Goal: Use online tool/utility: Utilize a website feature to perform a specific function

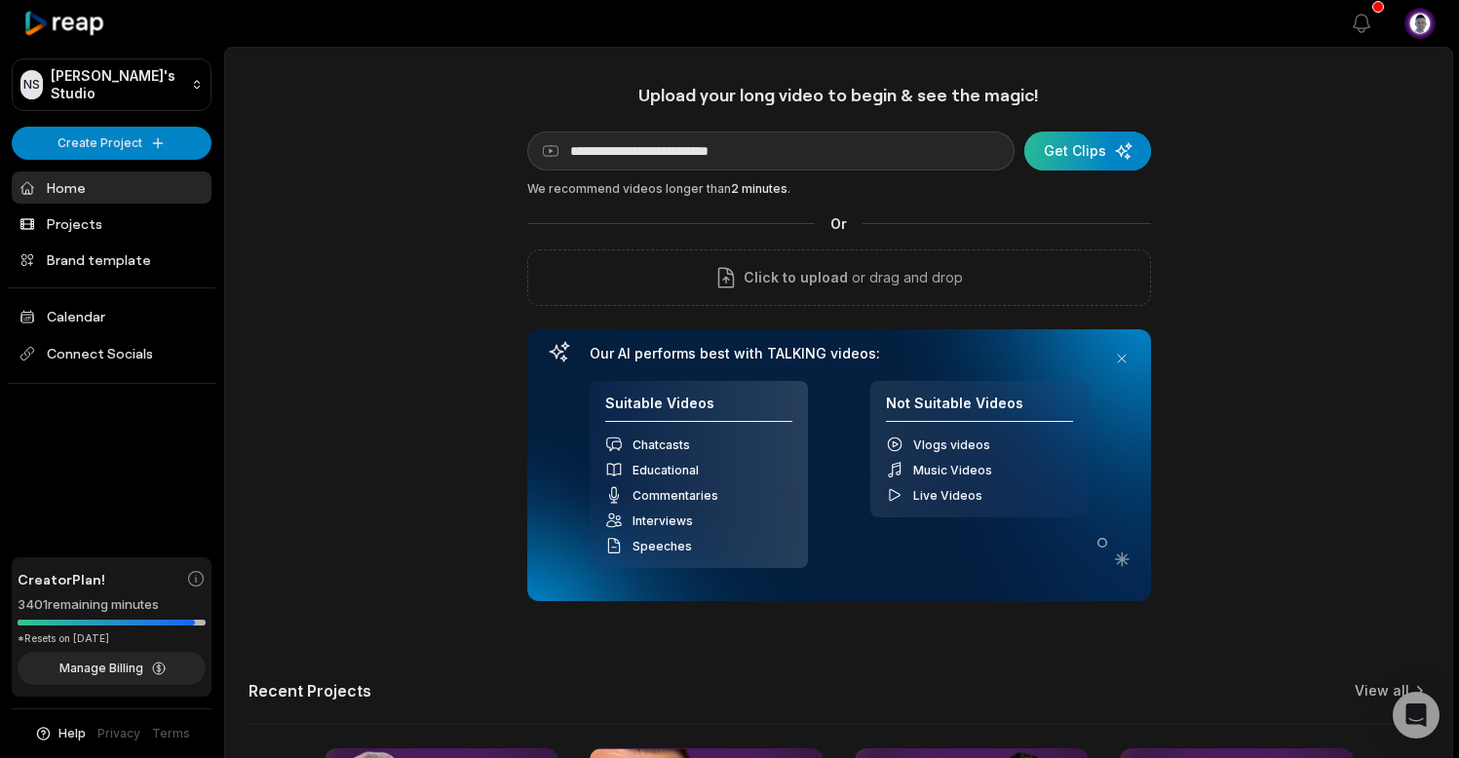
type input "**********"
click at [1092, 152] on div "submit" at bounding box center [1088, 151] width 127 height 39
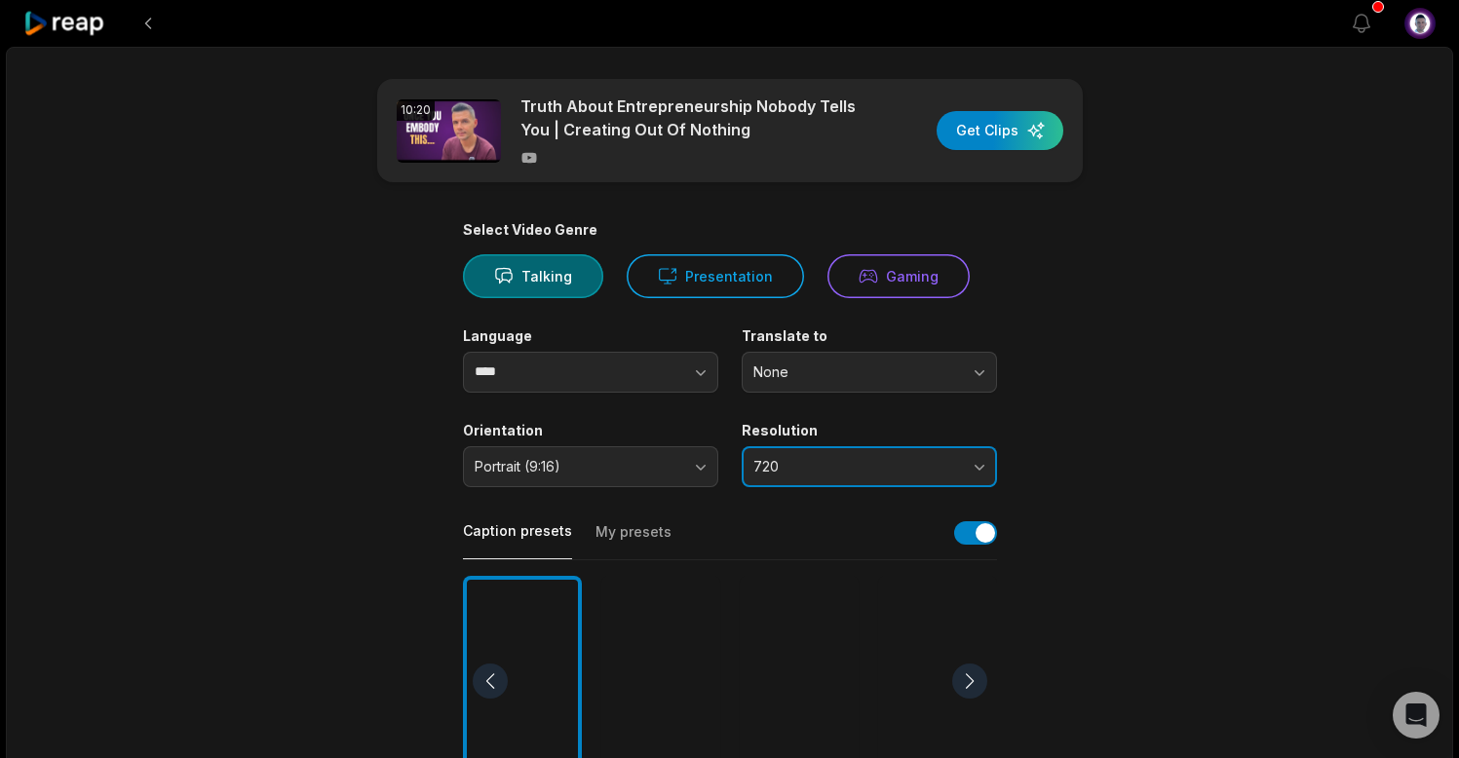
click at [977, 462] on button "720" at bounding box center [869, 466] width 255 height 41
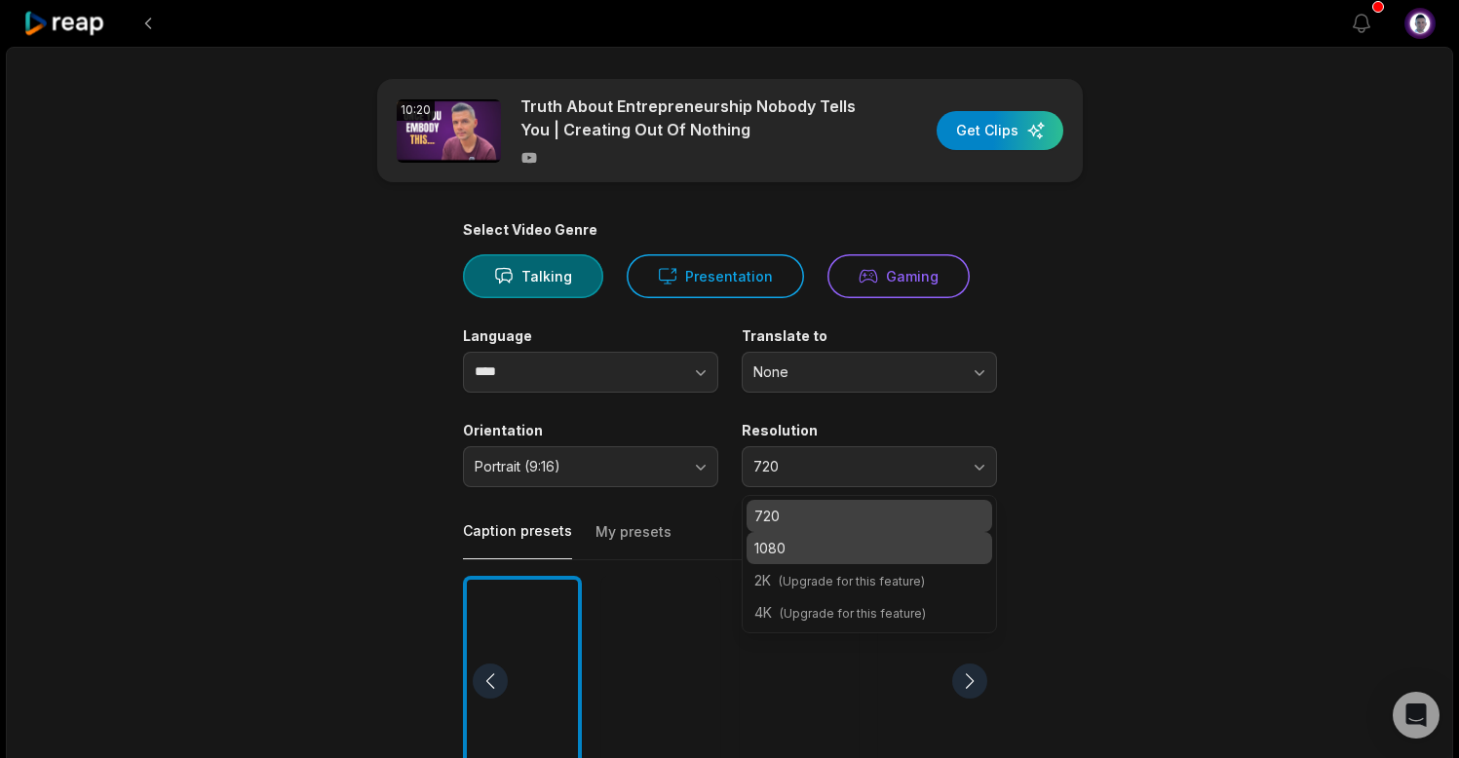
click at [901, 543] on p "1080" at bounding box center [870, 548] width 230 height 20
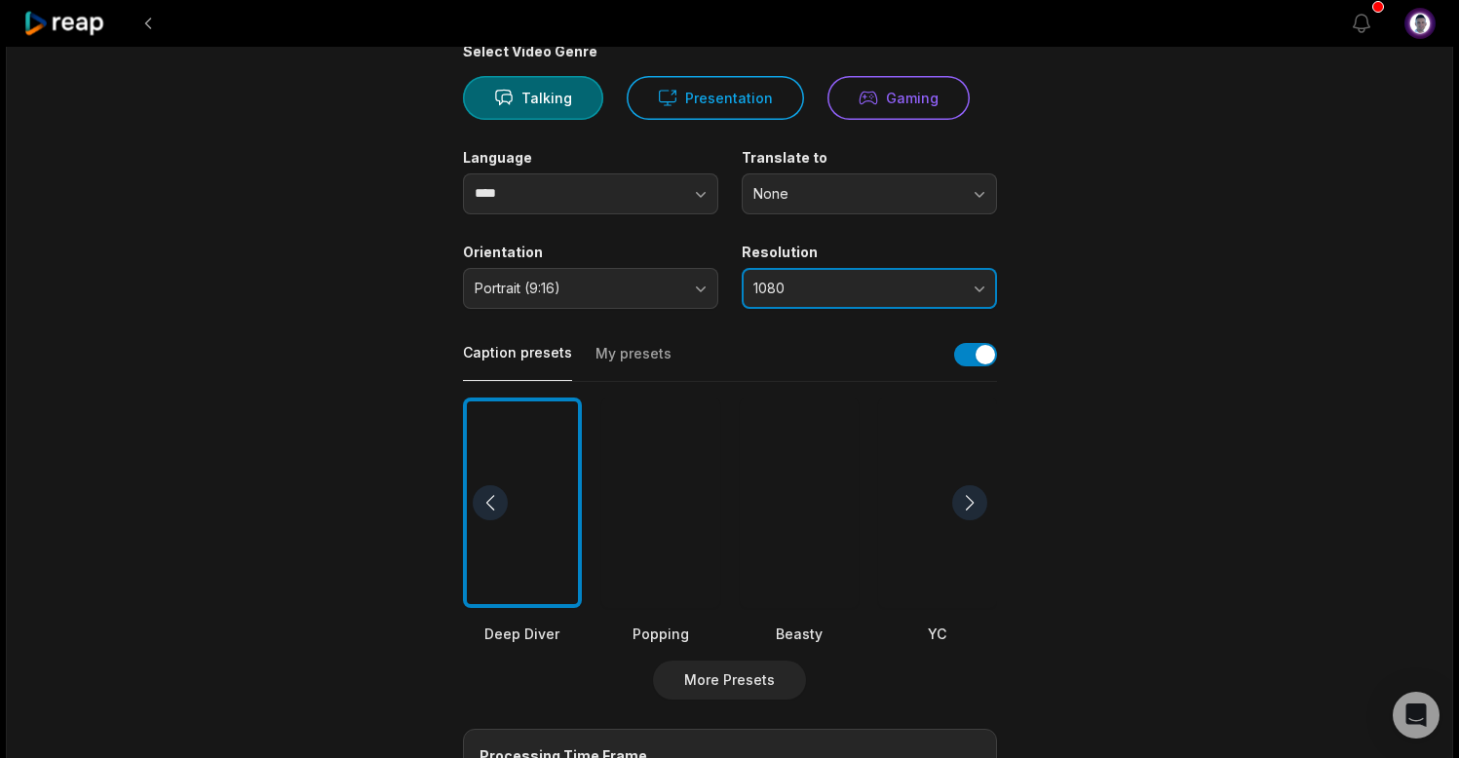
scroll to position [195, 0]
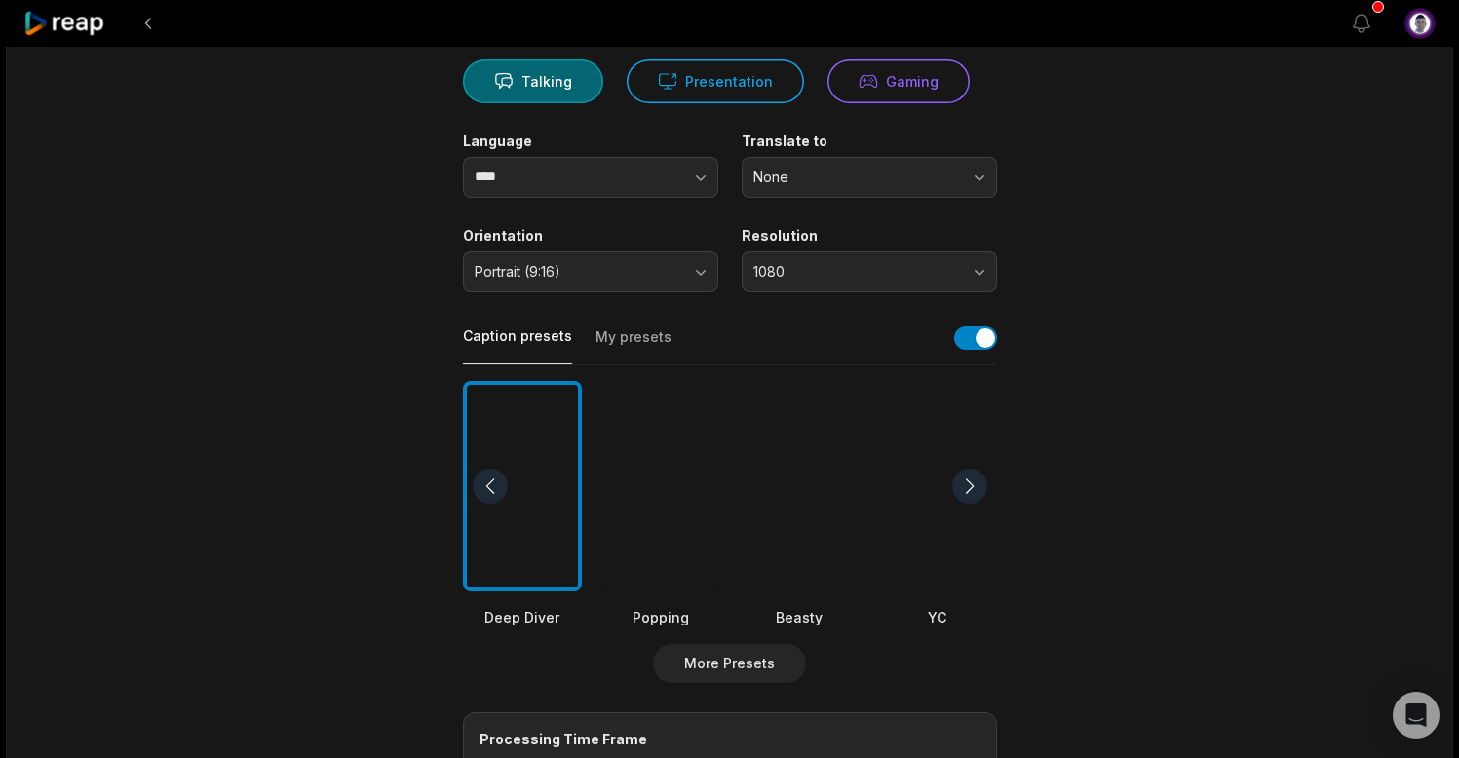
click at [625, 332] on button "My presets" at bounding box center [634, 346] width 76 height 37
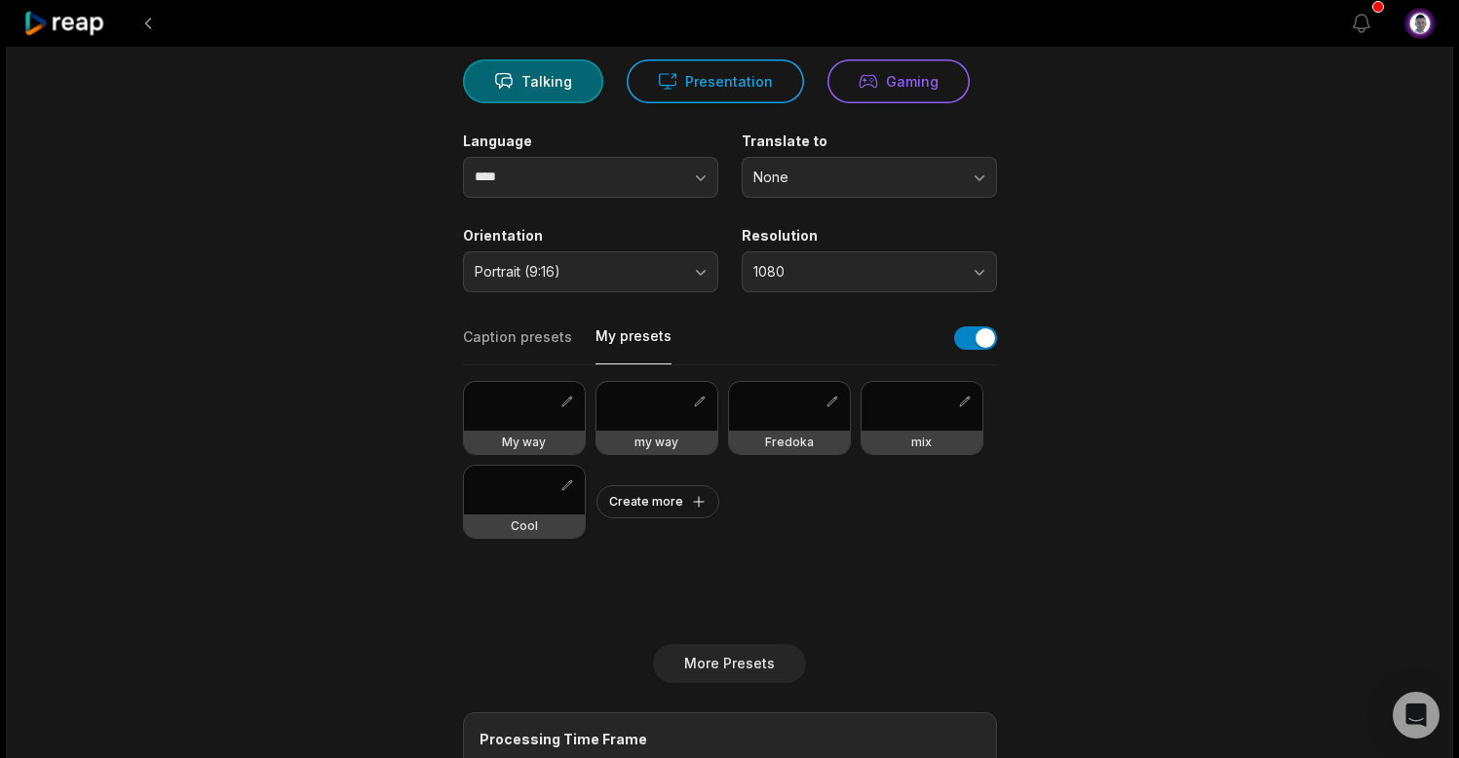
click at [527, 499] on div at bounding box center [524, 490] width 121 height 49
click at [571, 482] on button "button" at bounding box center [567, 485] width 19 height 19
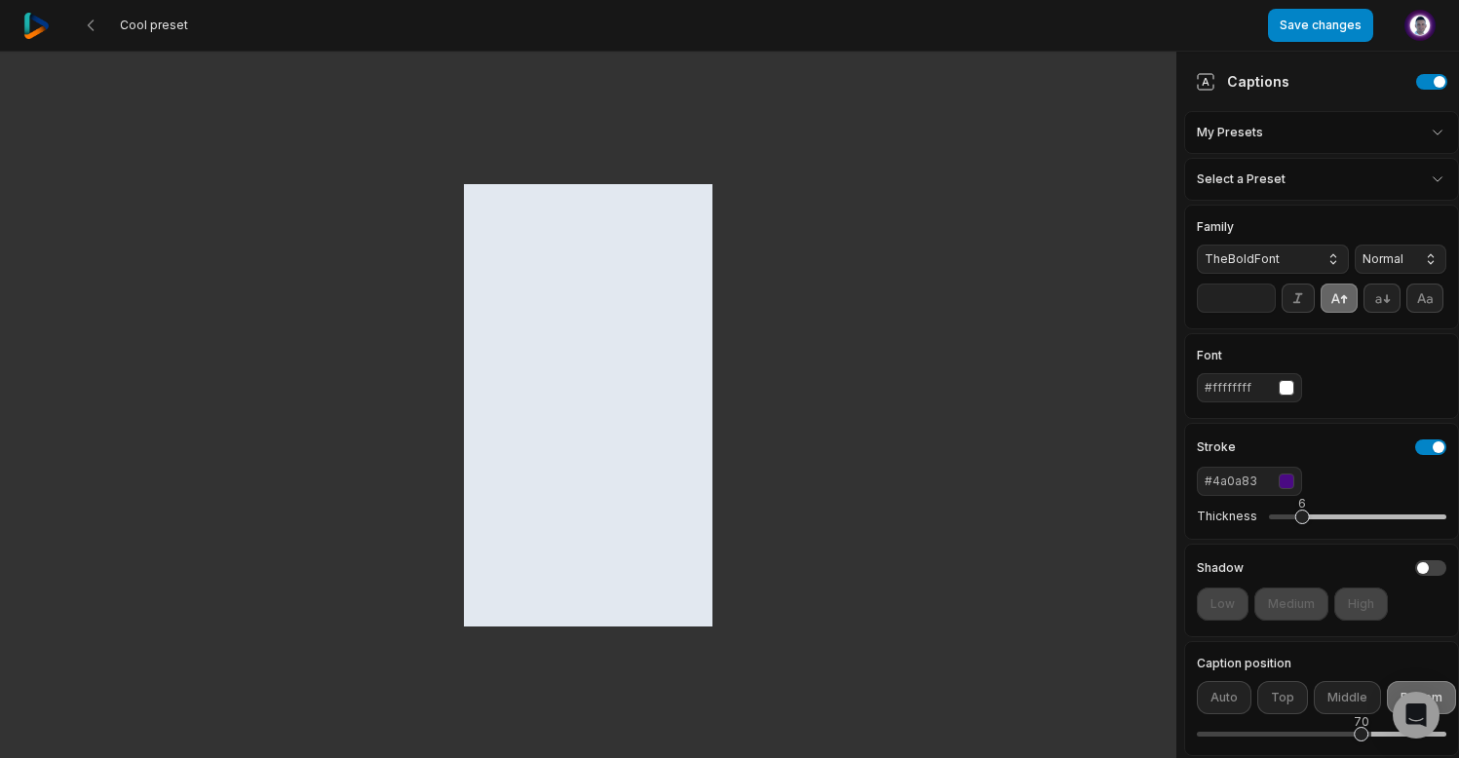
click at [584, 326] on div at bounding box center [588, 405] width 249 height 442
click at [92, 23] on icon at bounding box center [91, 26] width 16 height 16
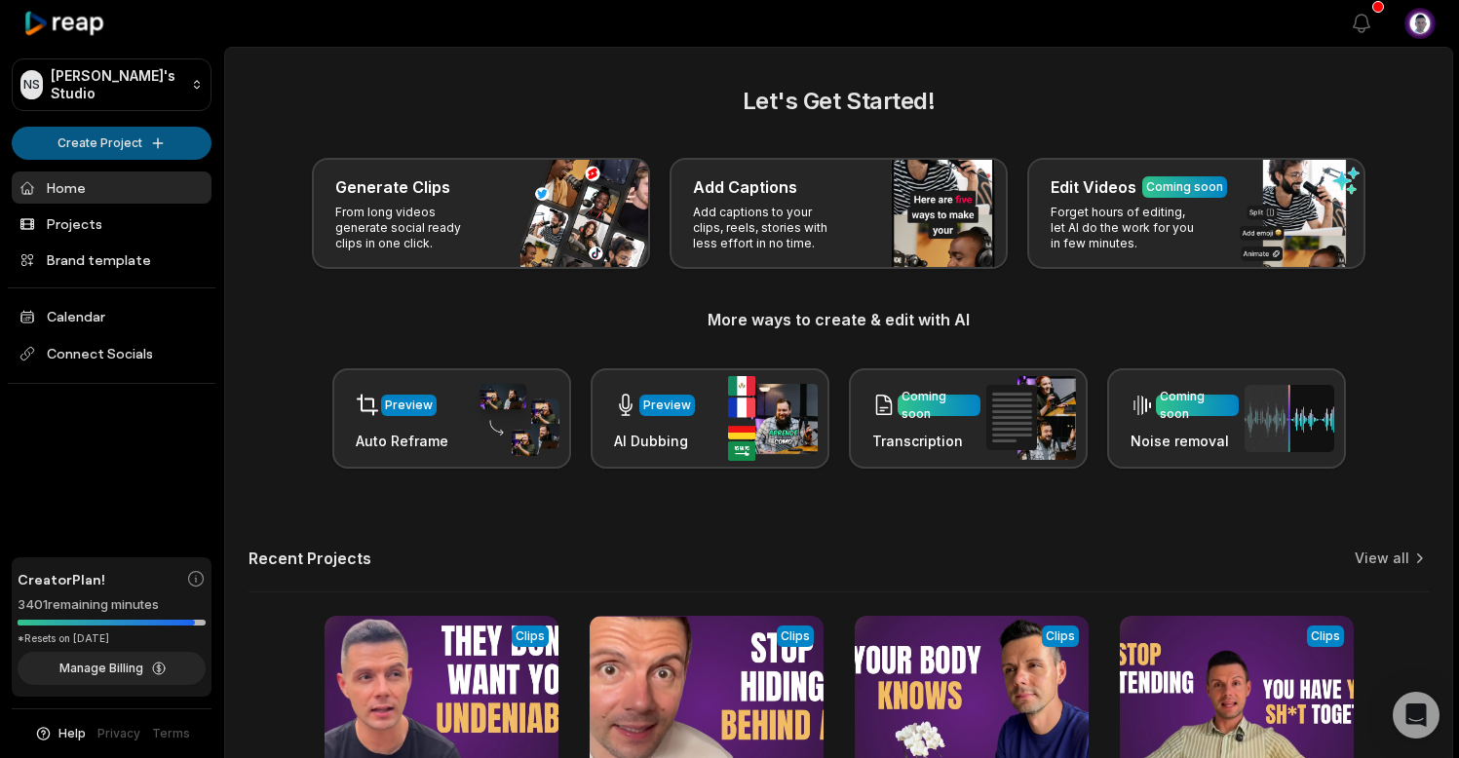
click at [140, 135] on html "NS [PERSON_NAME]'s Studio Create Project Home Projects Brand template Calendar …" at bounding box center [729, 379] width 1459 height 758
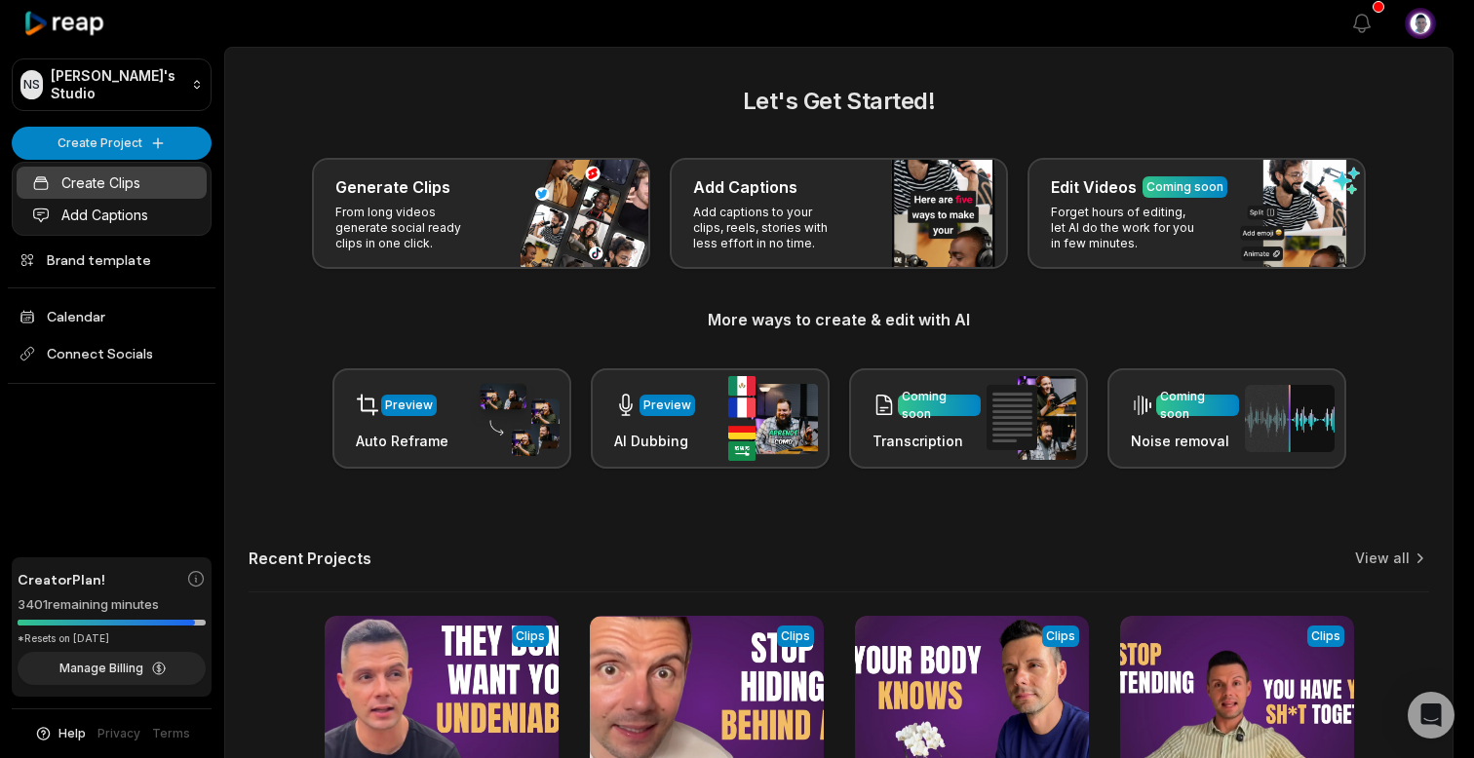
click at [154, 173] on link "Create Clips" at bounding box center [112, 183] width 190 height 32
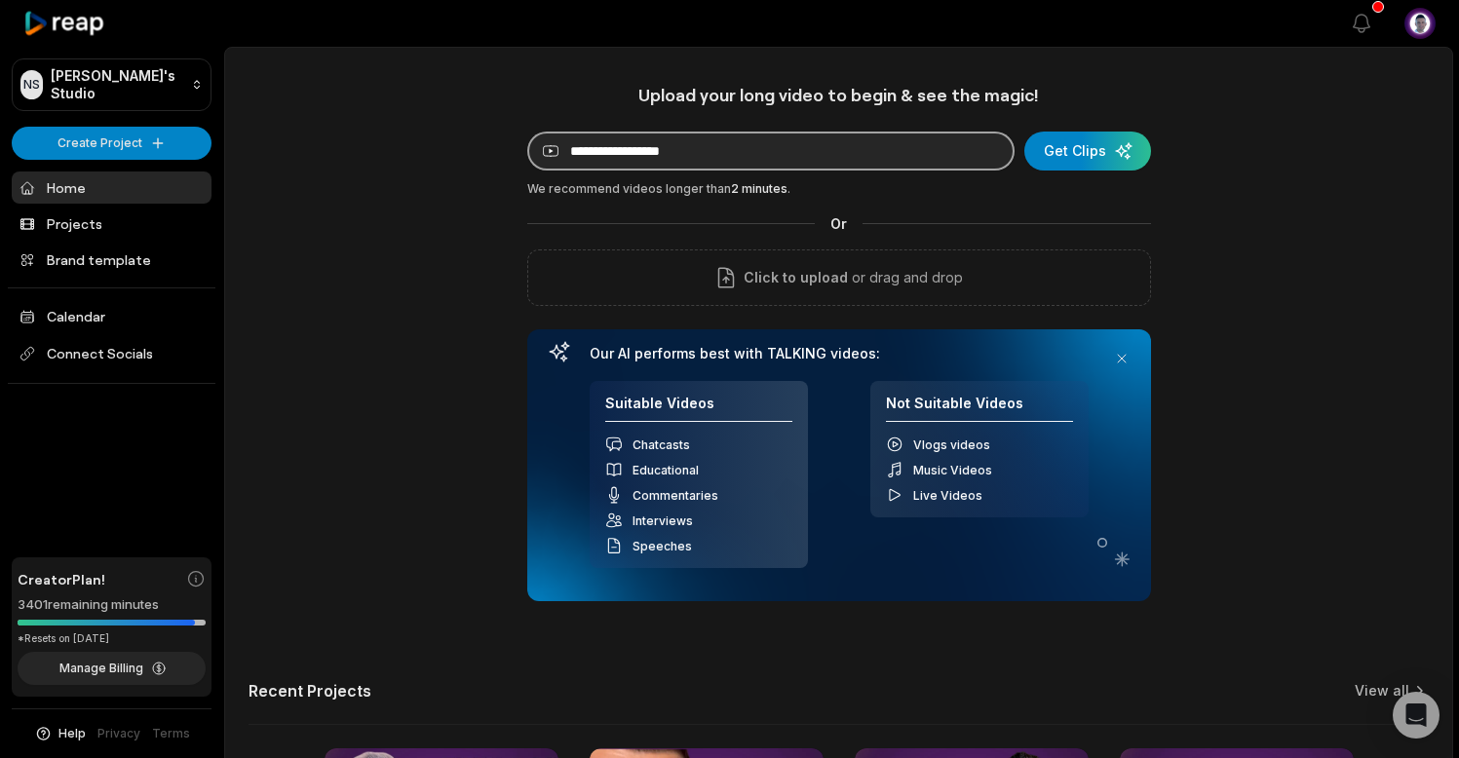
click at [747, 152] on input at bounding box center [770, 151] width 487 height 39
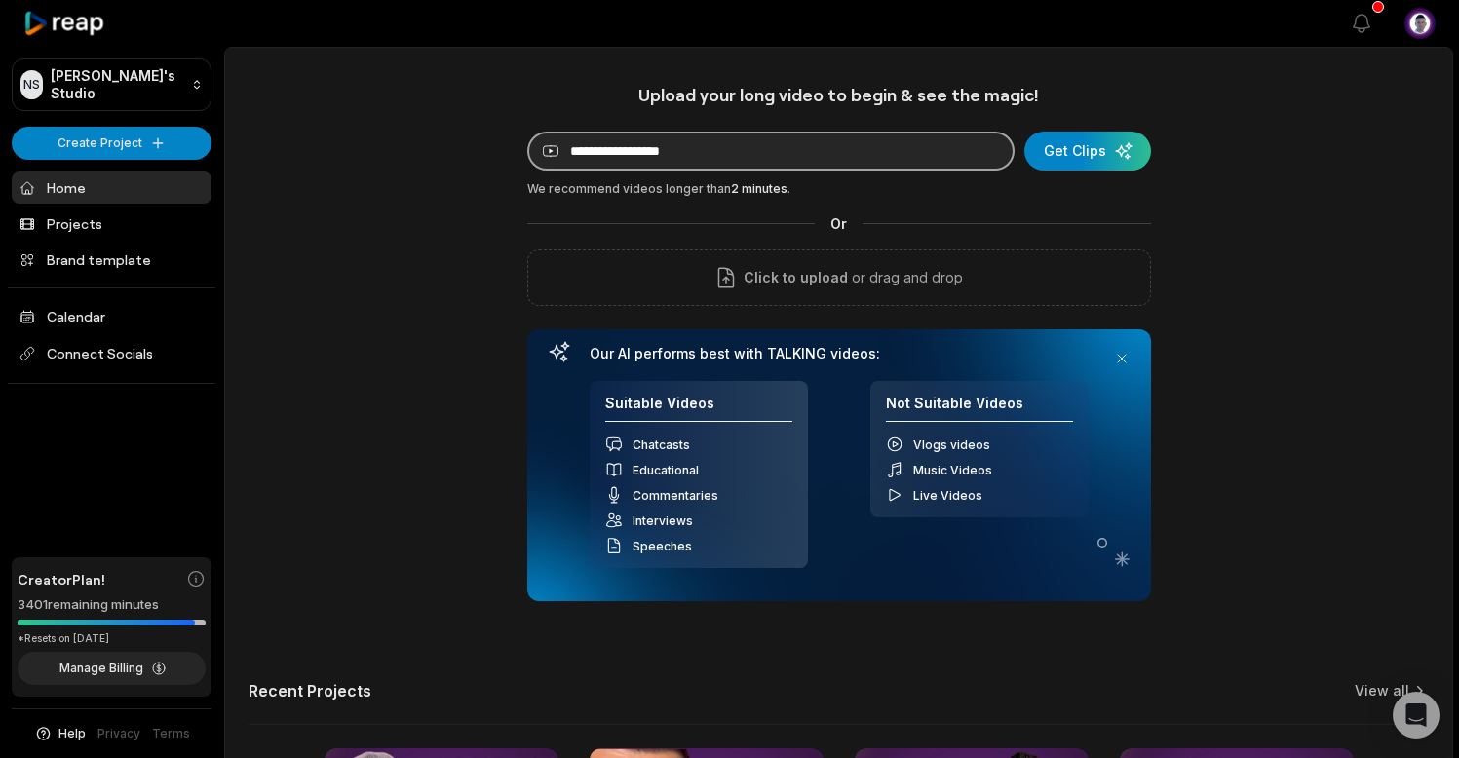
paste input "**********"
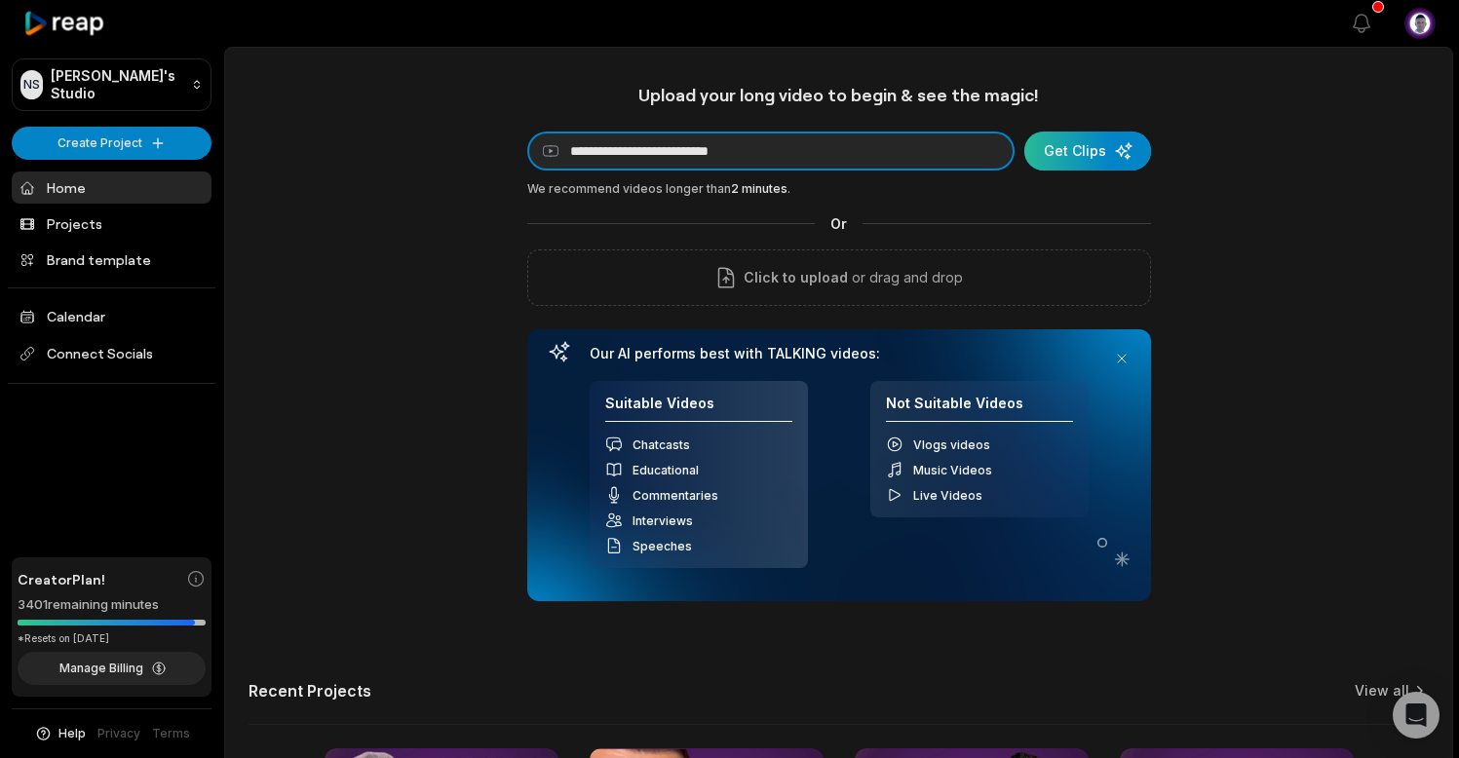
type input "**********"
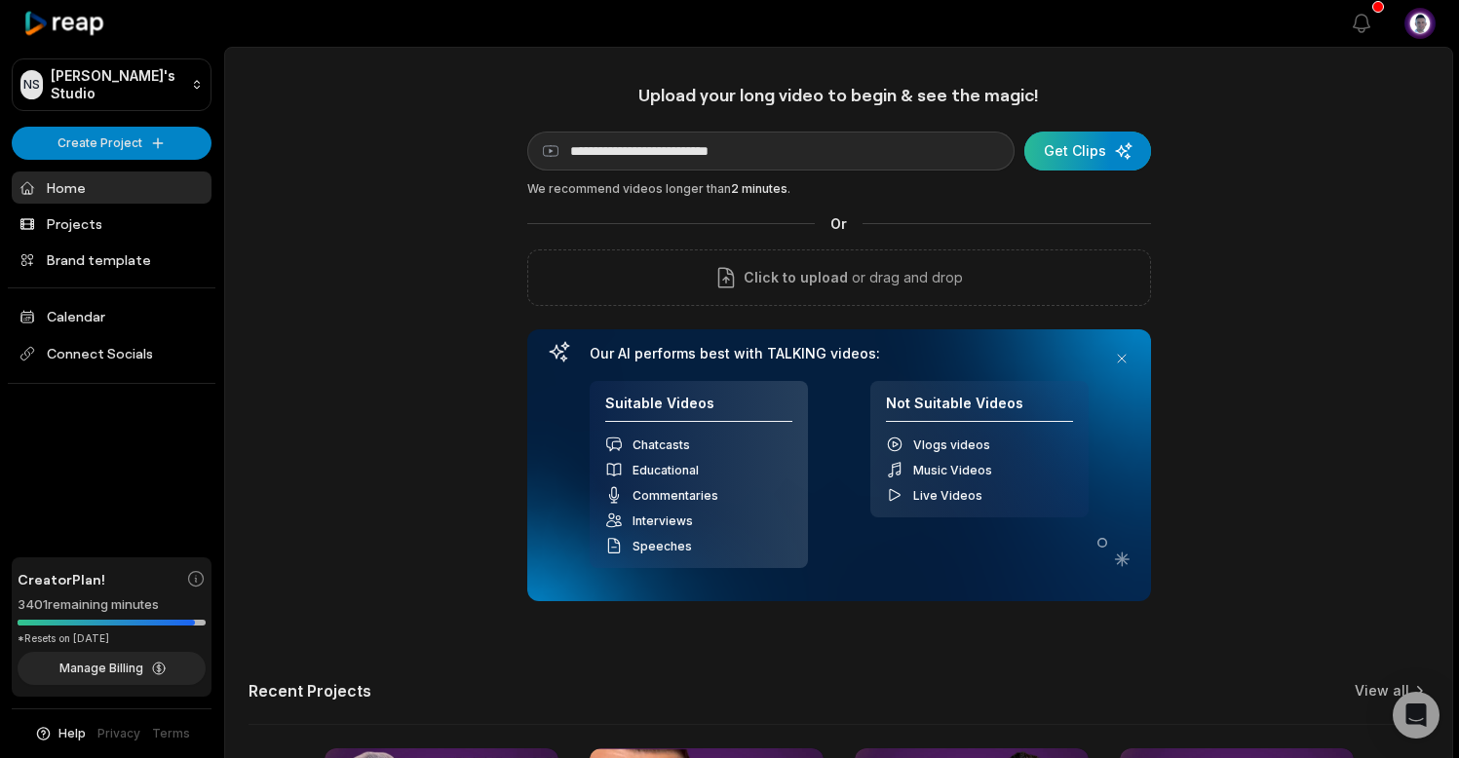
click at [1083, 147] on div "submit" at bounding box center [1088, 151] width 127 height 39
click at [658, 173] on div "**********" at bounding box center [839, 343] width 624 height 518
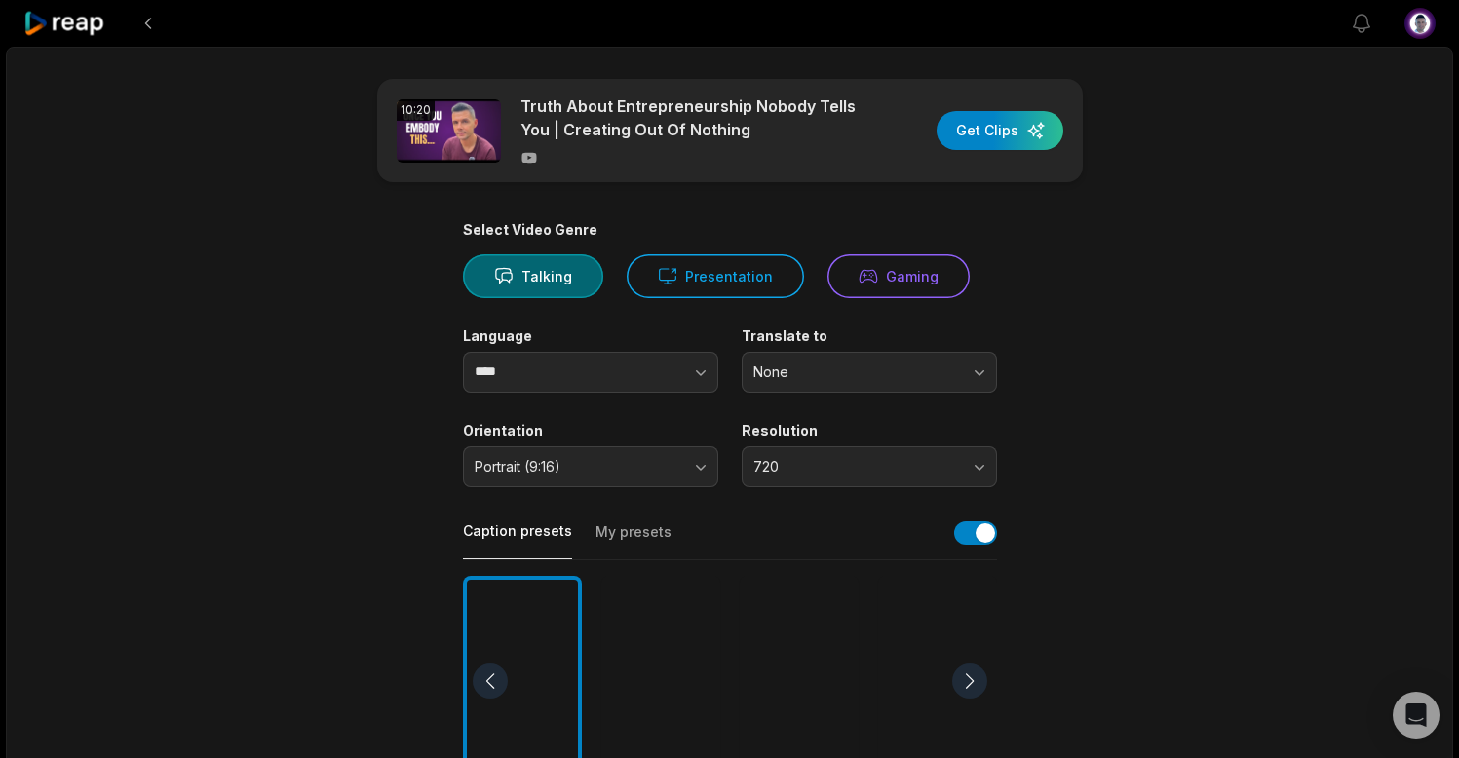
click at [673, 154] on div at bounding box center [689, 158] width 336 height 18
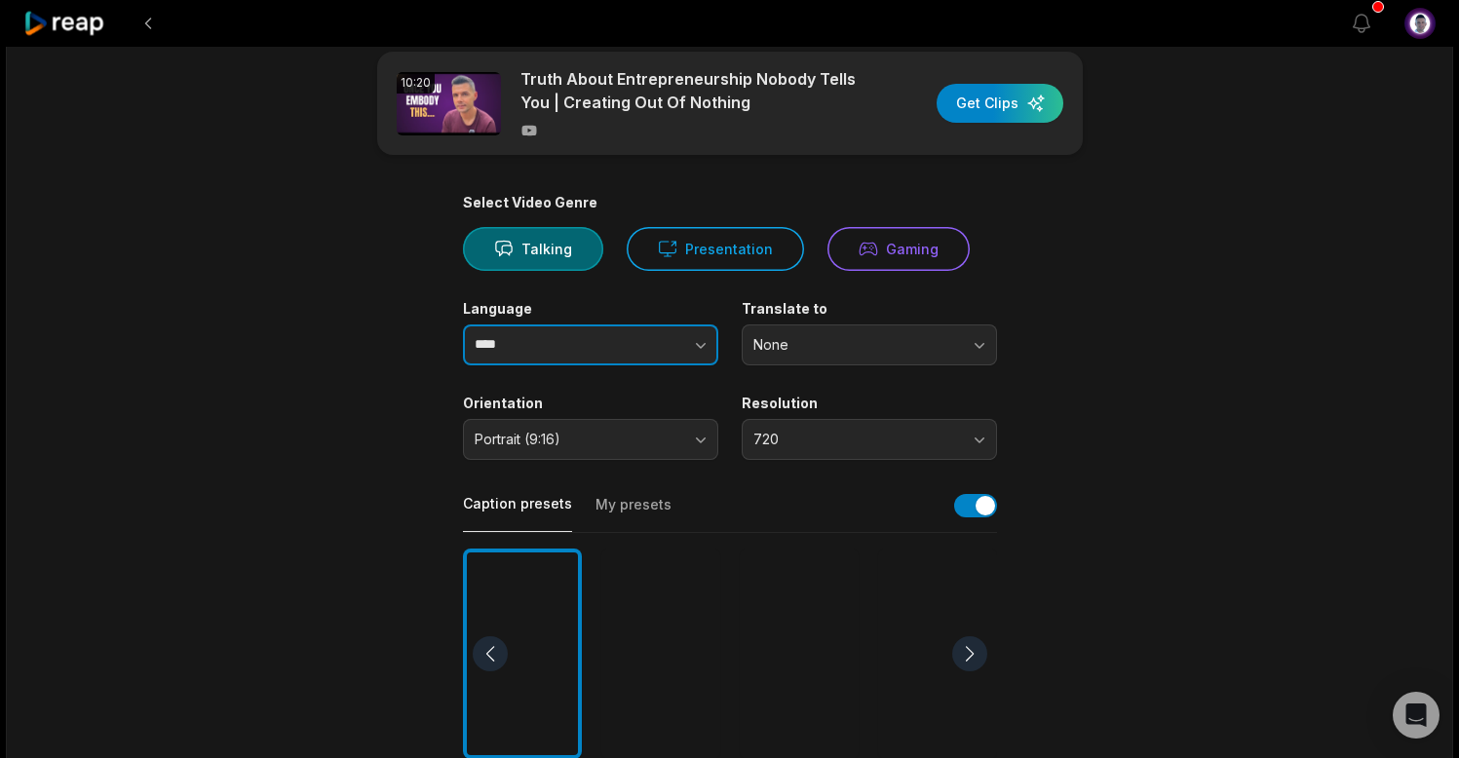
click at [703, 338] on icon "button" at bounding box center [700, 344] width 19 height 19
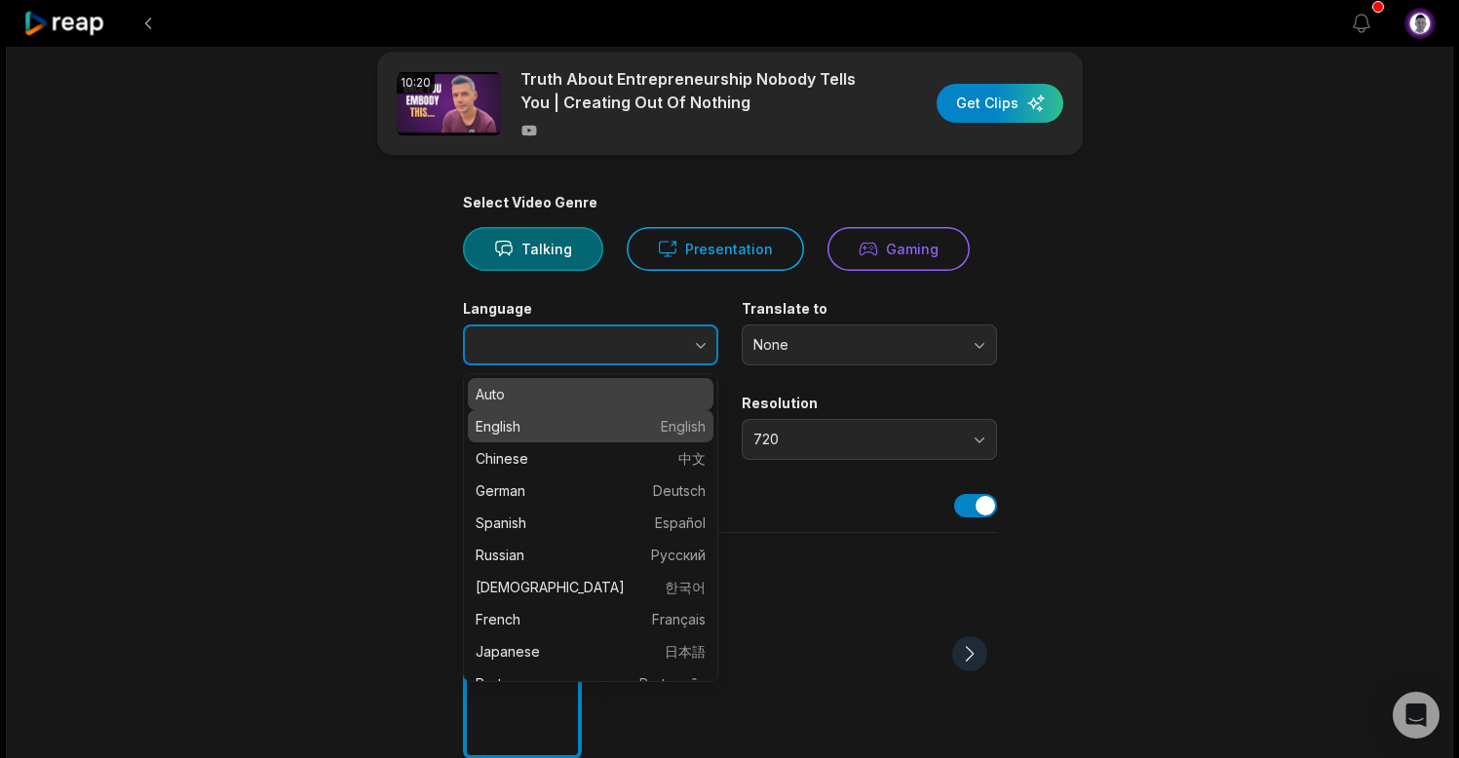
type input "*******"
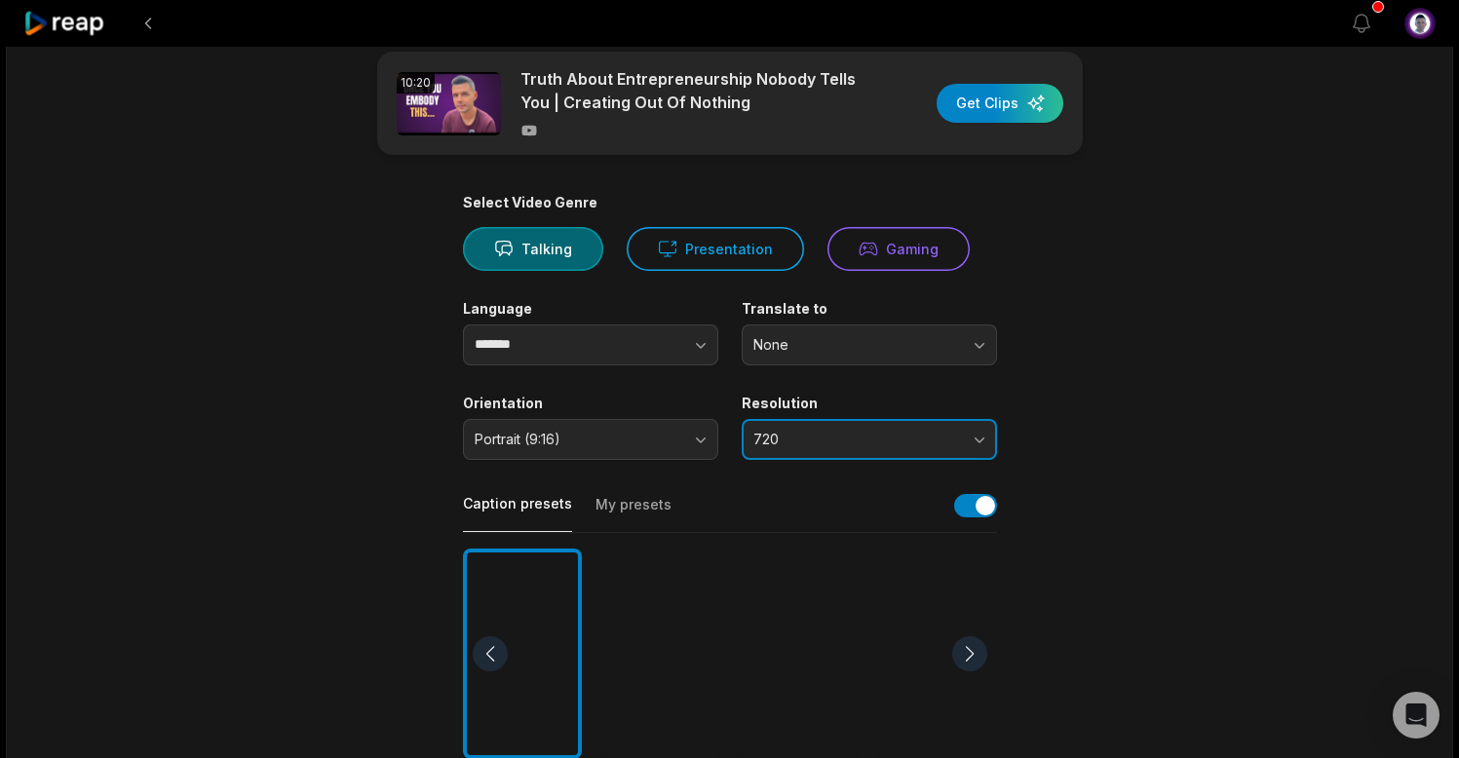
click at [900, 424] on button "720" at bounding box center [869, 439] width 255 height 41
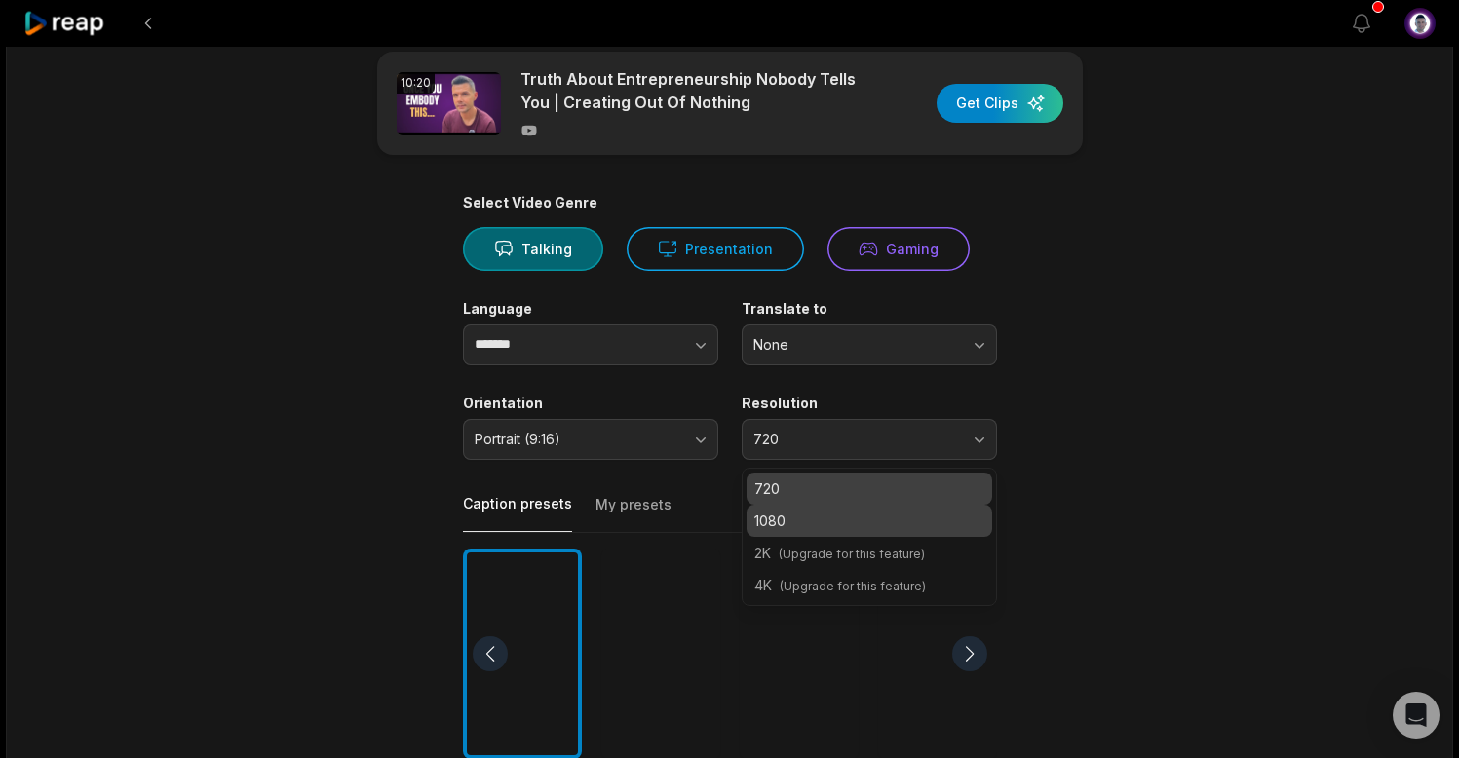
click at [868, 525] on p "1080" at bounding box center [870, 521] width 230 height 20
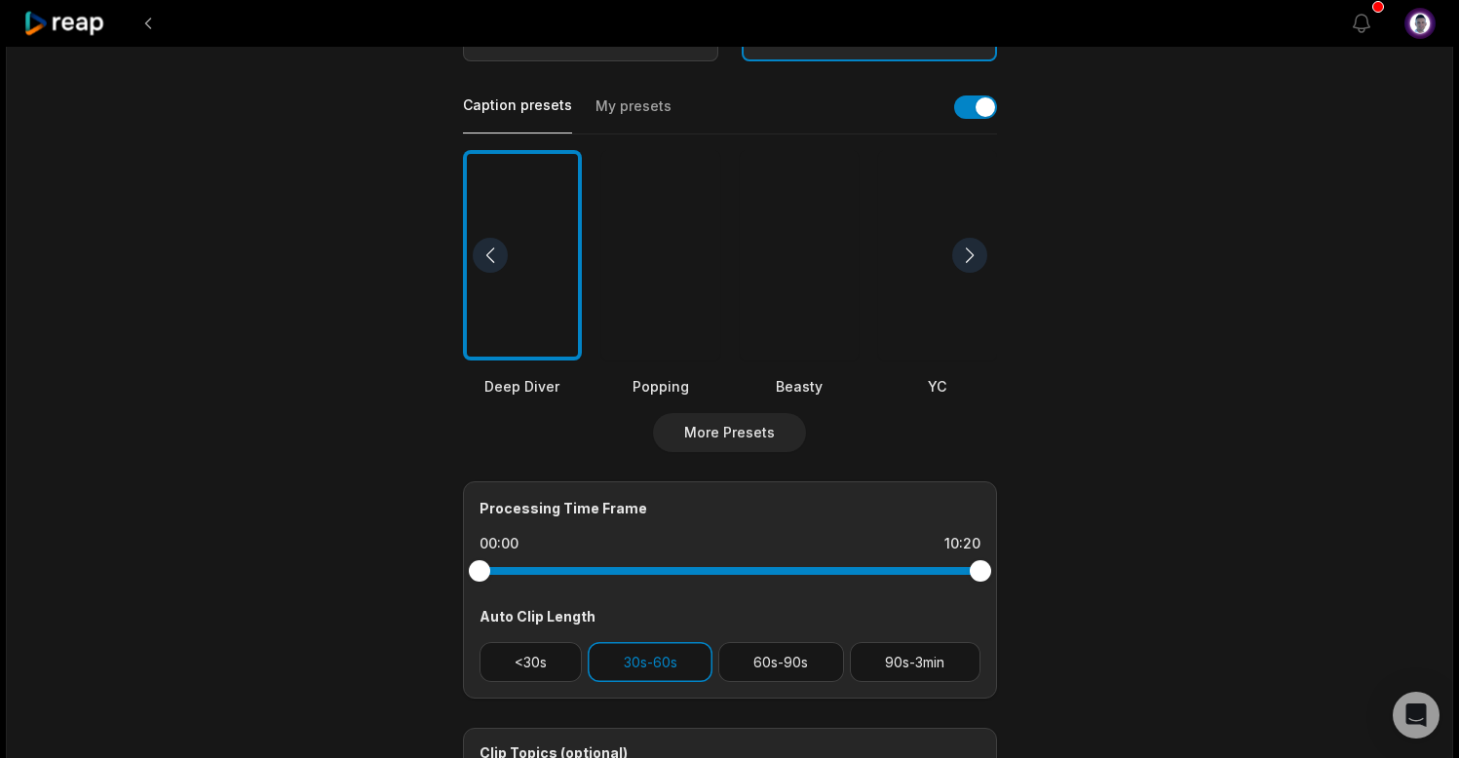
scroll to position [404, 0]
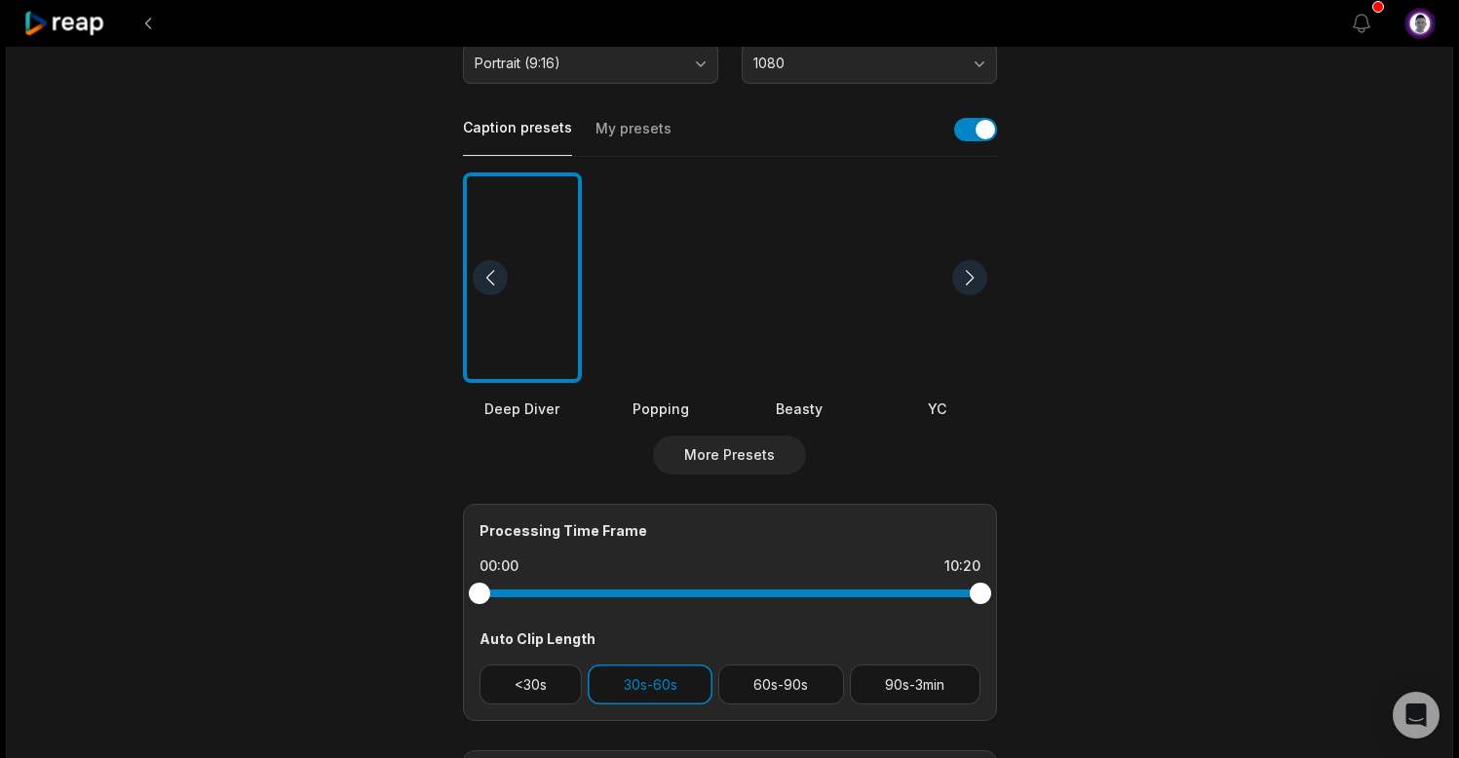
click at [621, 128] on button "My presets" at bounding box center [634, 137] width 76 height 37
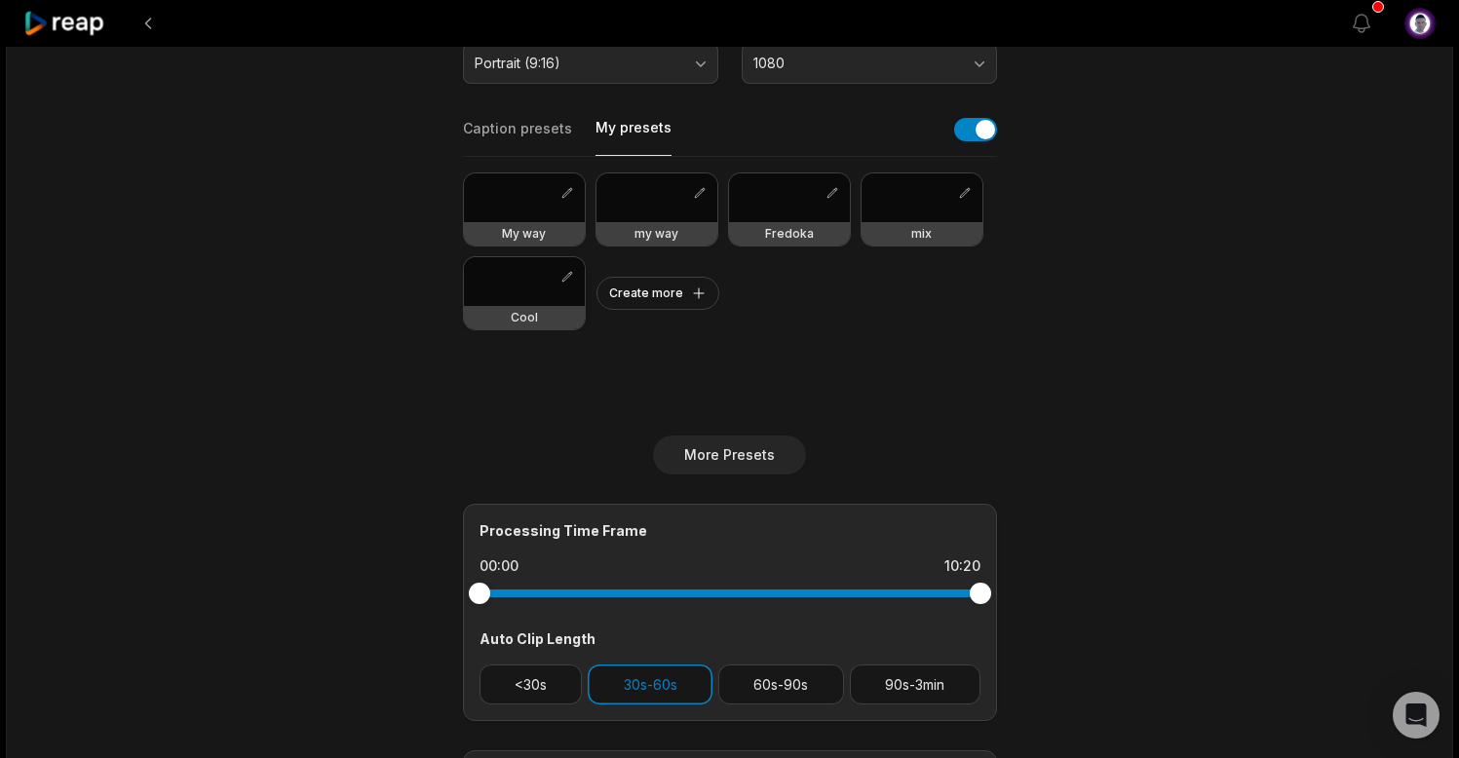
click at [522, 279] on div at bounding box center [524, 281] width 121 height 49
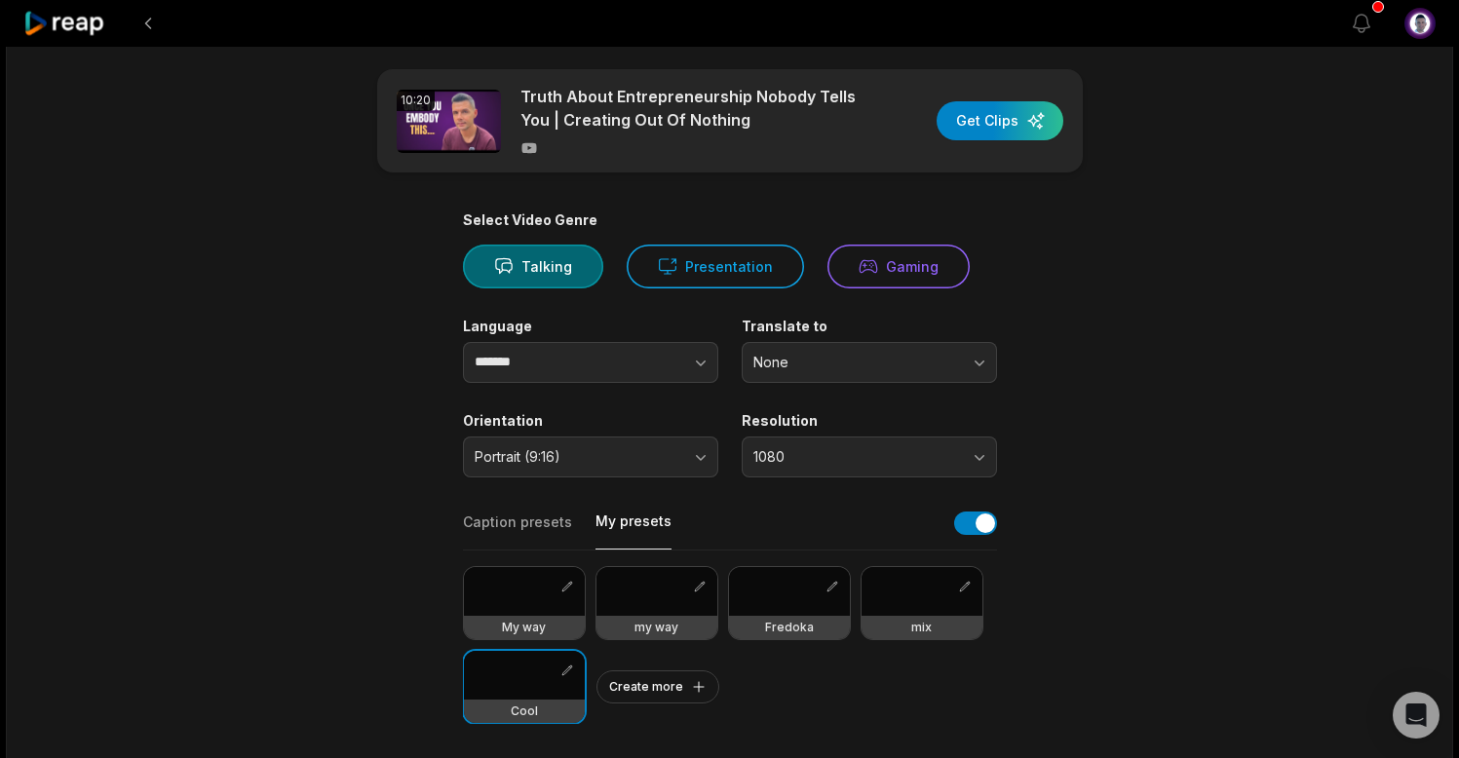
scroll to position [0, 0]
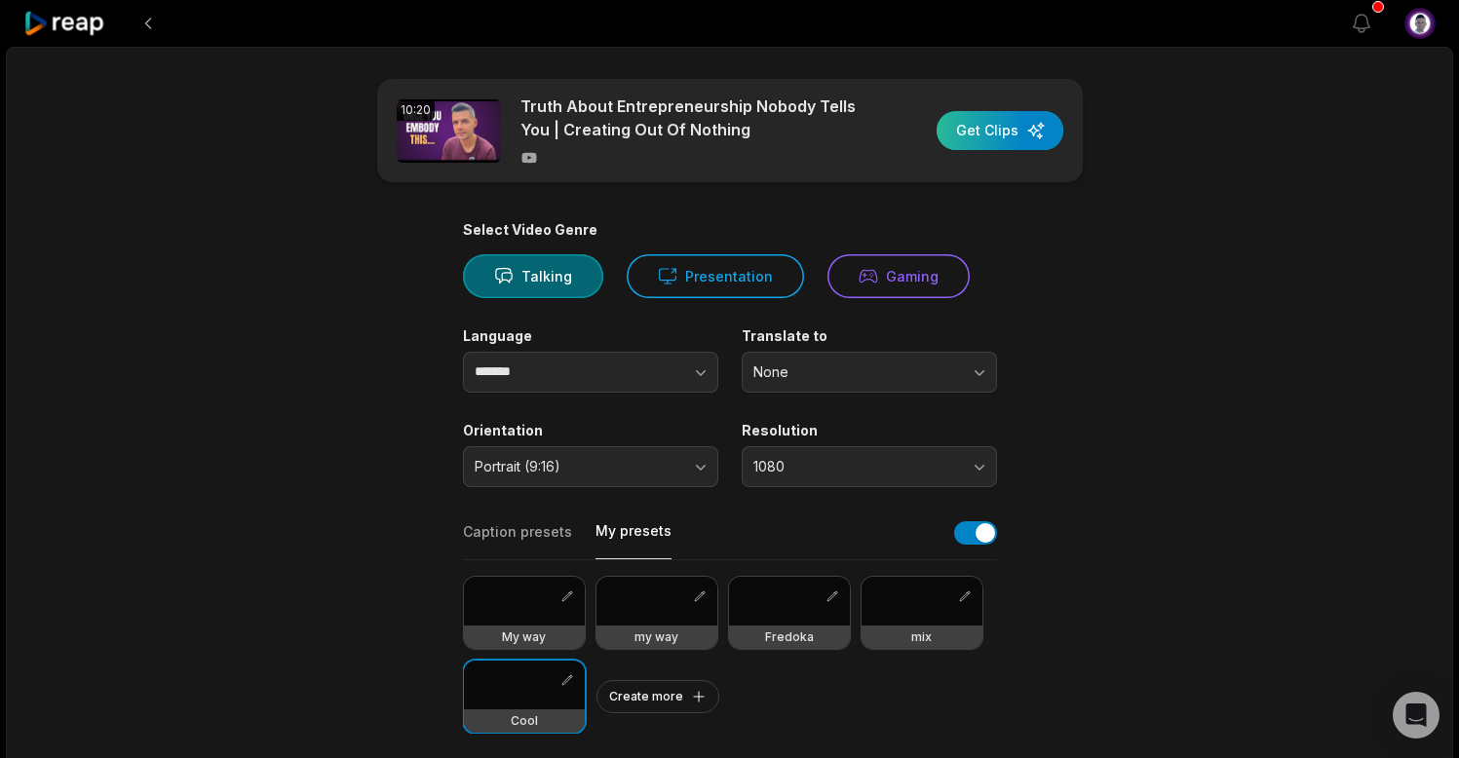
click at [997, 134] on div "button" at bounding box center [1000, 130] width 127 height 39
